Goal: Task Accomplishment & Management: Use online tool/utility

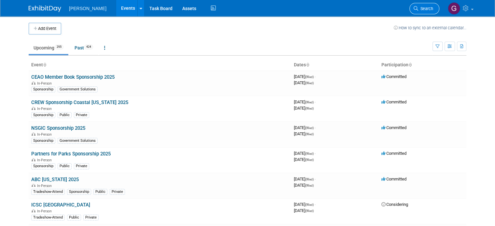
click at [419, 8] on icon at bounding box center [416, 8] width 5 height 5
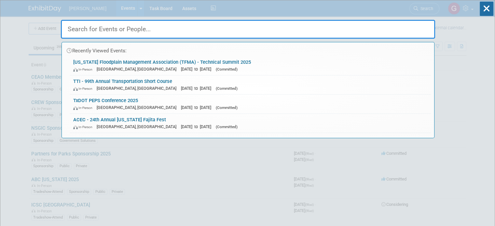
click at [191, 20] on input "text" at bounding box center [248, 29] width 375 height 19
click at [158, 58] on link "Texas Floodplain Management Association (TFMA) - Technical Summit 2025 In-Perso…" at bounding box center [250, 65] width 361 height 19
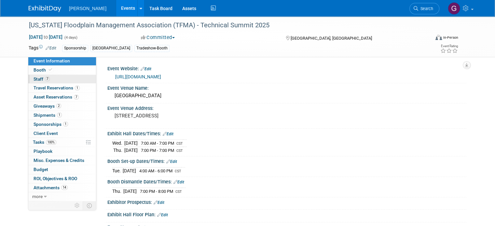
click at [45, 78] on span "7" at bounding box center [47, 79] width 5 height 5
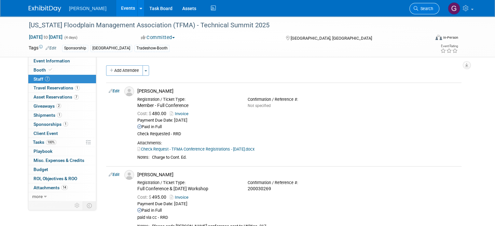
click at [434, 8] on span "Search" at bounding box center [426, 8] width 15 height 5
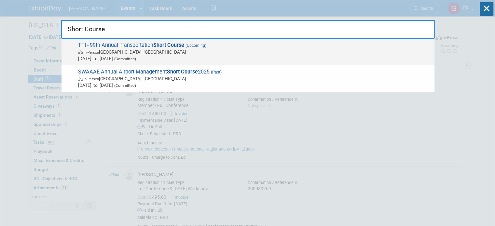
type input "Short Course"
click at [168, 49] on span "In-Person College Station, TX" at bounding box center [254, 52] width 353 height 7
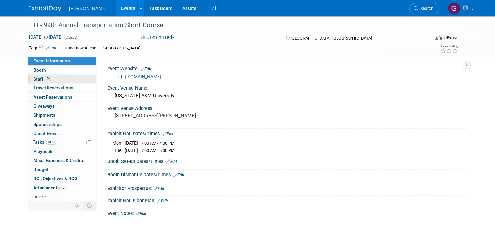
click at [55, 80] on link "24 Staff 24" at bounding box center [62, 79] width 68 height 9
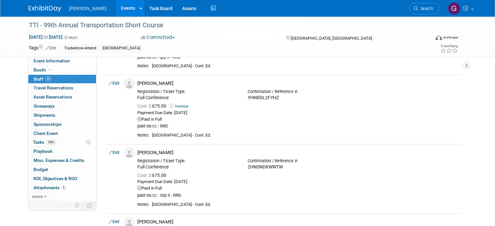
scroll to position [777, 0]
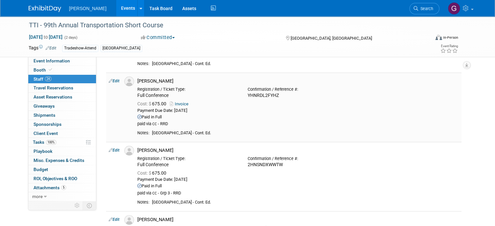
click at [110, 79] on link "Edit" at bounding box center [114, 81] width 11 height 5
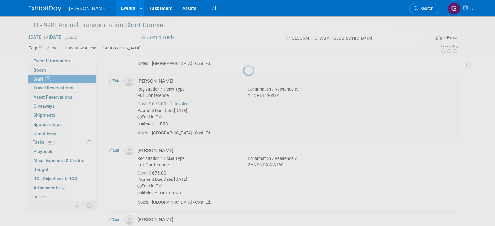
select select "e165ff43-555f-4bd9-b6a5-b8263c4181f1"
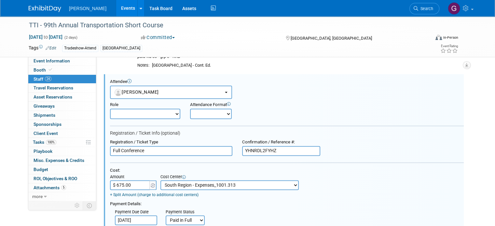
scroll to position [0, 0]
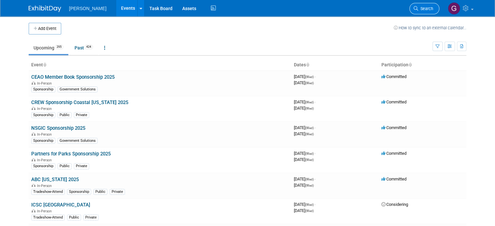
click at [428, 11] on link "Search" at bounding box center [425, 8] width 30 height 11
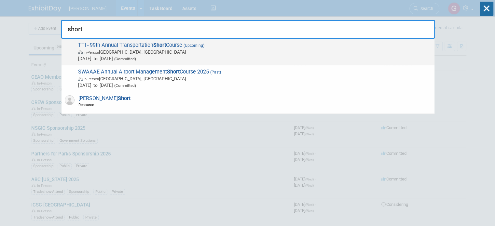
type input "short"
click at [189, 53] on span "In-Person College Station, TX" at bounding box center [254, 52] width 353 height 7
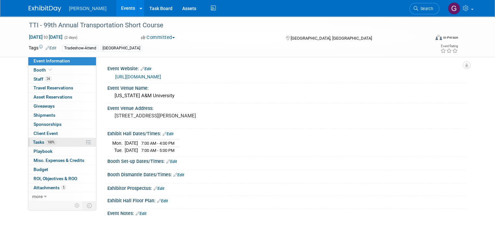
click at [56, 140] on link "100% Tasks 100%" at bounding box center [62, 142] width 68 height 9
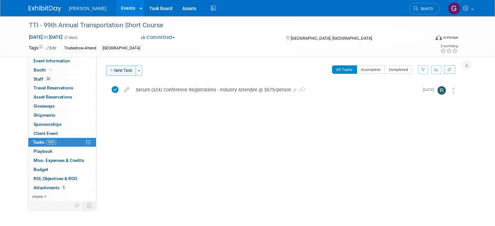
click at [117, 70] on button "New Task" at bounding box center [121, 70] width 30 height 10
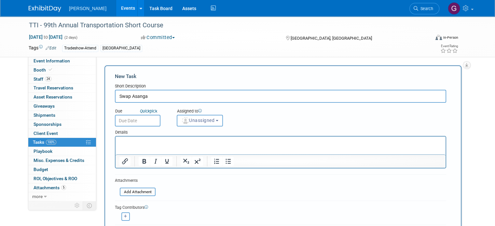
click at [192, 95] on input "Swap Asanga" at bounding box center [281, 96] width 332 height 13
type input "Swap [PERSON_NAME] for [PERSON_NAME]"
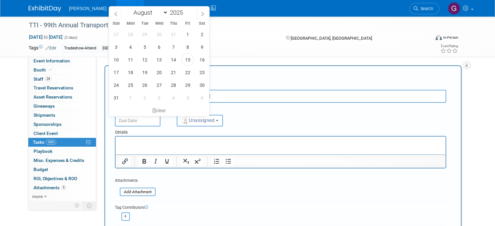
click at [146, 120] on input "text" at bounding box center [138, 121] width 46 height 12
click at [157, 73] on span "20" at bounding box center [159, 72] width 13 height 13
type input "[DATE]"
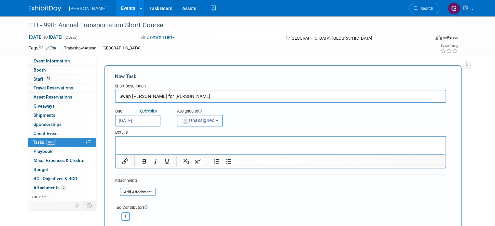
click at [198, 123] on button "Unassigned" at bounding box center [200, 121] width 46 height 12
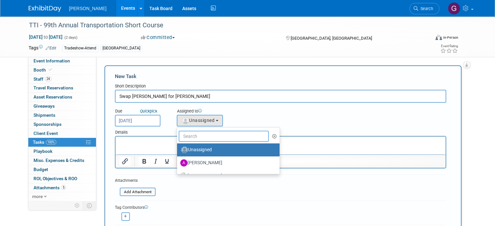
click at [198, 136] on input "text" at bounding box center [224, 136] width 90 height 11
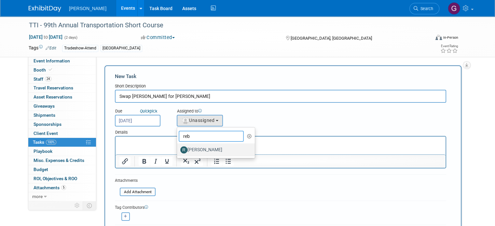
type input "reb"
click at [195, 146] on label "[PERSON_NAME]" at bounding box center [214, 150] width 68 height 10
click at [178, 147] on input "[PERSON_NAME]" at bounding box center [176, 149] width 4 height 4
select select "844a177d-a181-44ff-a72a-5731d68e4351"
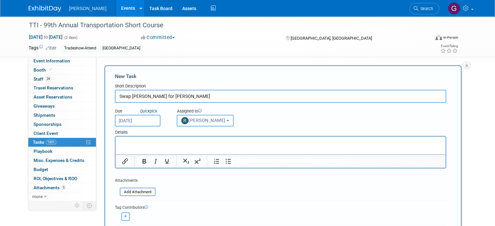
click at [126, 95] on input "Swap [PERSON_NAME] for [PERSON_NAME]" at bounding box center [281, 96] width 332 height 13
click at [205, 94] on input "Swap [PERSON_NAME] for [PERSON_NAME]" at bounding box center [281, 96] width 332 height 13
type input "[PERSON_NAME] for [PERSON_NAME] (Registration)"
click at [124, 215] on icon "button" at bounding box center [125, 217] width 3 height 4
select select
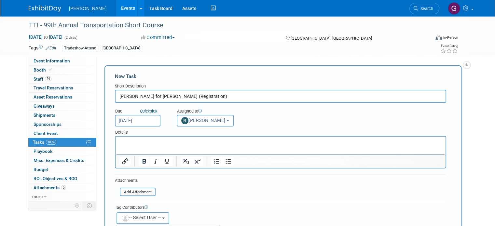
click at [122, 215] on img "button" at bounding box center [125, 218] width 7 height 7
click at [124, 215] on icon "button" at bounding box center [125, 217] width 3 height 4
click at [139, 220] on button "-- Select User --" at bounding box center [143, 219] width 53 height 12
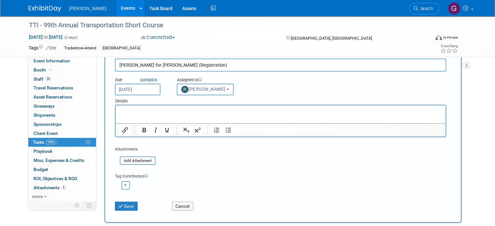
scroll to position [34, 0]
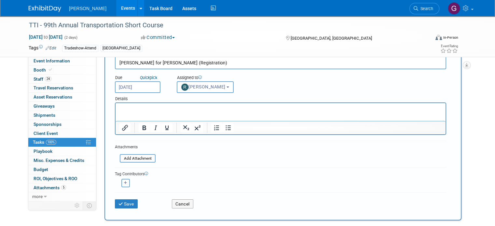
click at [122, 183] on button "button" at bounding box center [126, 183] width 8 height 8
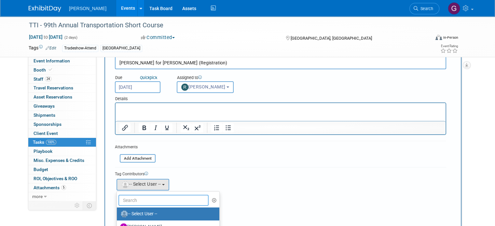
click at [127, 198] on input "text" at bounding box center [164, 200] width 90 height 11
type input "a"
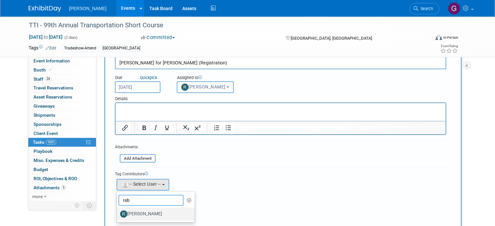
type input "reb"
click at [132, 211] on label "[PERSON_NAME]" at bounding box center [154, 214] width 68 height 10
click at [118, 211] on input "[PERSON_NAME]" at bounding box center [116, 213] width 4 height 4
select select "844a177d-a181-44ff-a72a-5731d68e4351"
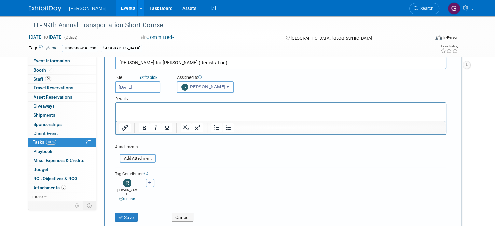
click at [149, 183] on icon "button" at bounding box center [150, 183] width 3 height 4
select select
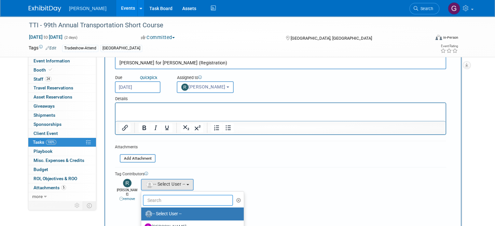
click at [144, 198] on input "text" at bounding box center [188, 200] width 90 height 11
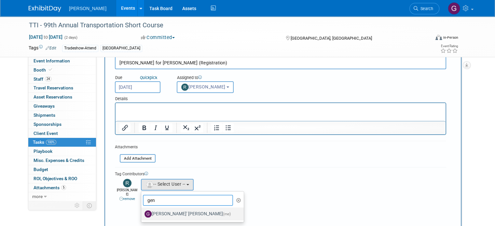
type input "gen"
click at [156, 210] on label "[PERSON_NAME]' [PERSON_NAME] (me)" at bounding box center [191, 214] width 93 height 10
click at [142, 211] on input "[PERSON_NAME]' [PERSON_NAME] (me)" at bounding box center [140, 213] width 4 height 4
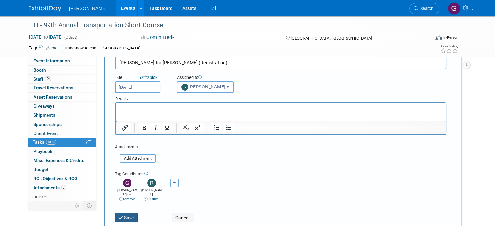
click at [126, 213] on button "Save" at bounding box center [126, 217] width 23 height 9
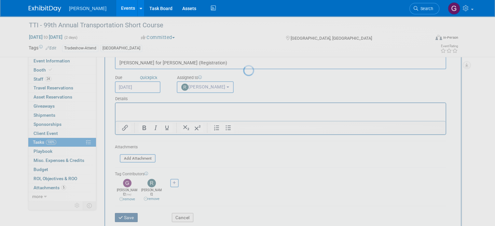
scroll to position [0, 0]
